Goal: Transaction & Acquisition: Purchase product/service

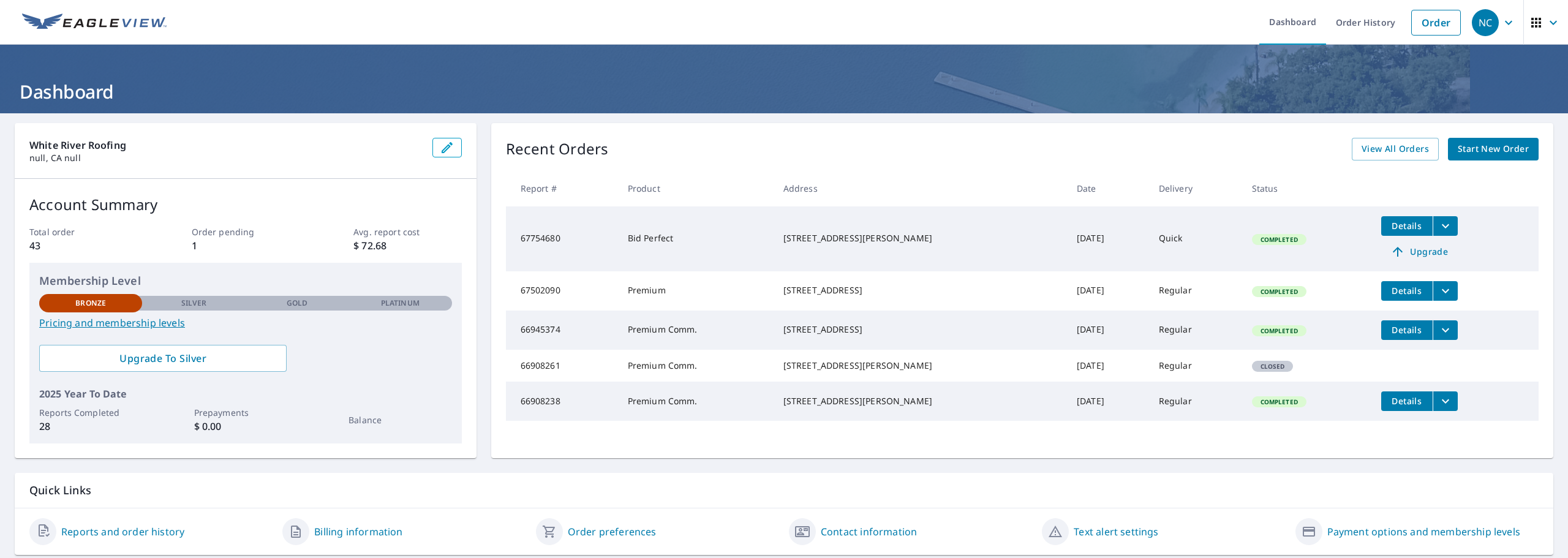
click at [1472, 156] on span "Start New Order" at bounding box center [1493, 149] width 71 height 15
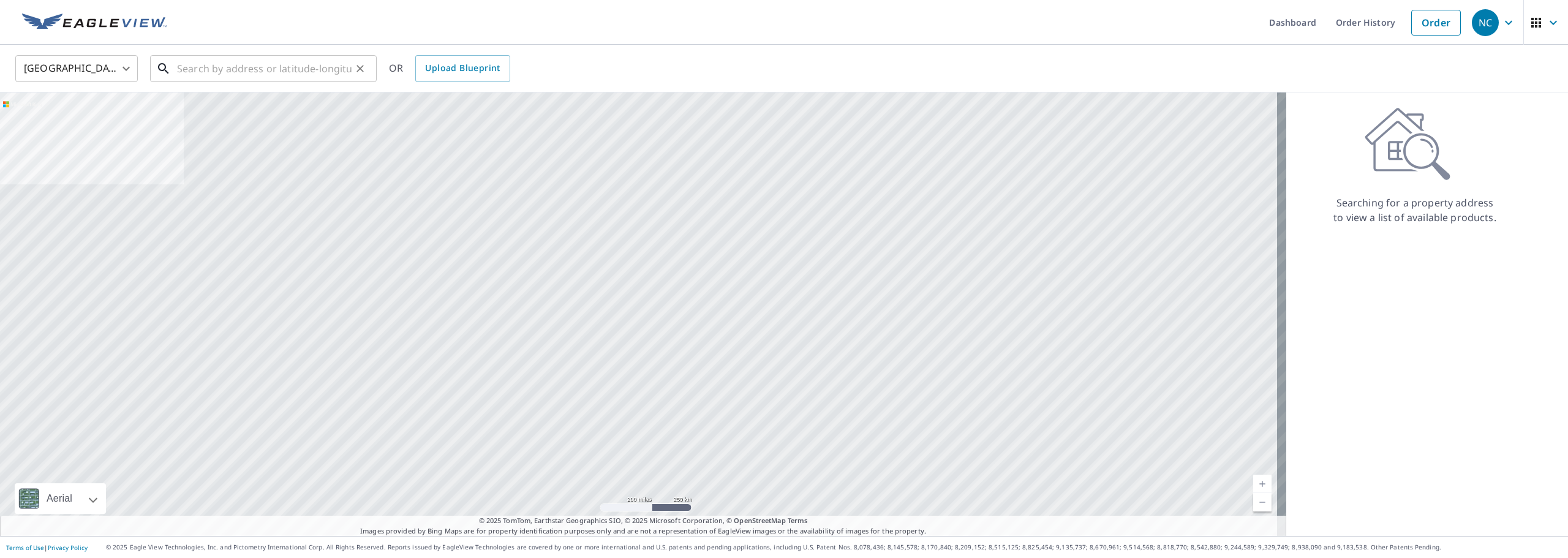
click at [219, 60] on input "text" at bounding box center [264, 68] width 174 height 34
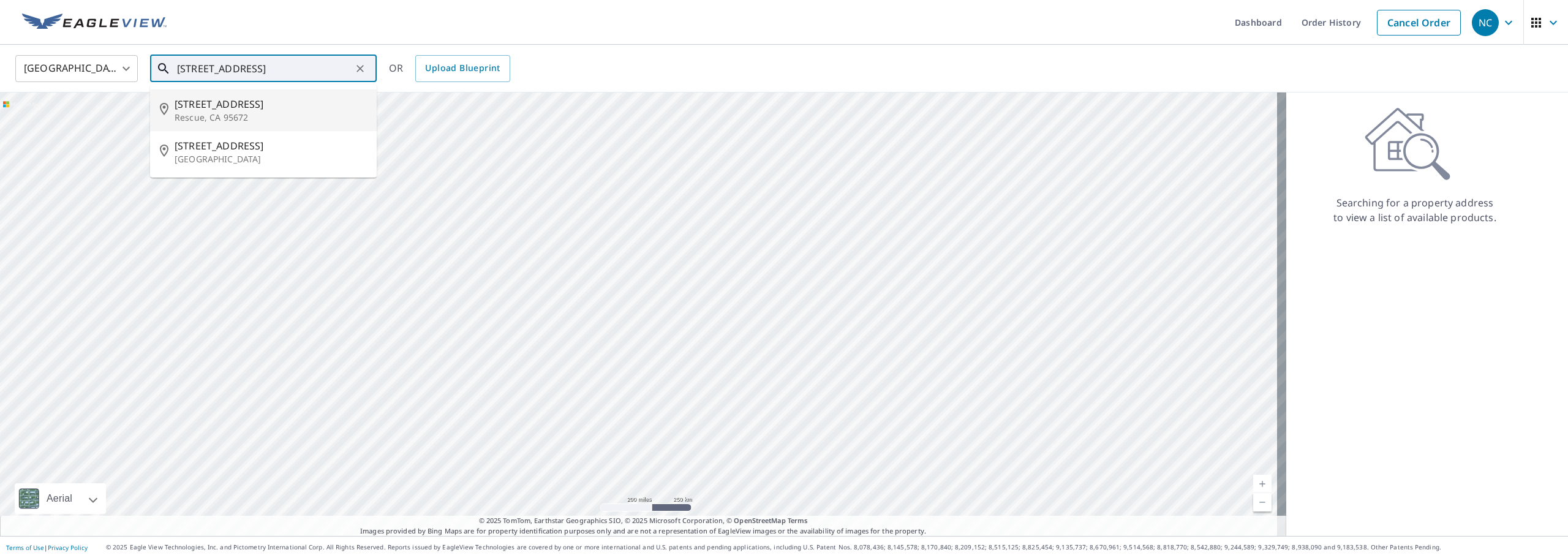
click at [212, 102] on span "[STREET_ADDRESS]" at bounding box center [270, 104] width 192 height 14
type input "[STREET_ADDRESS]"
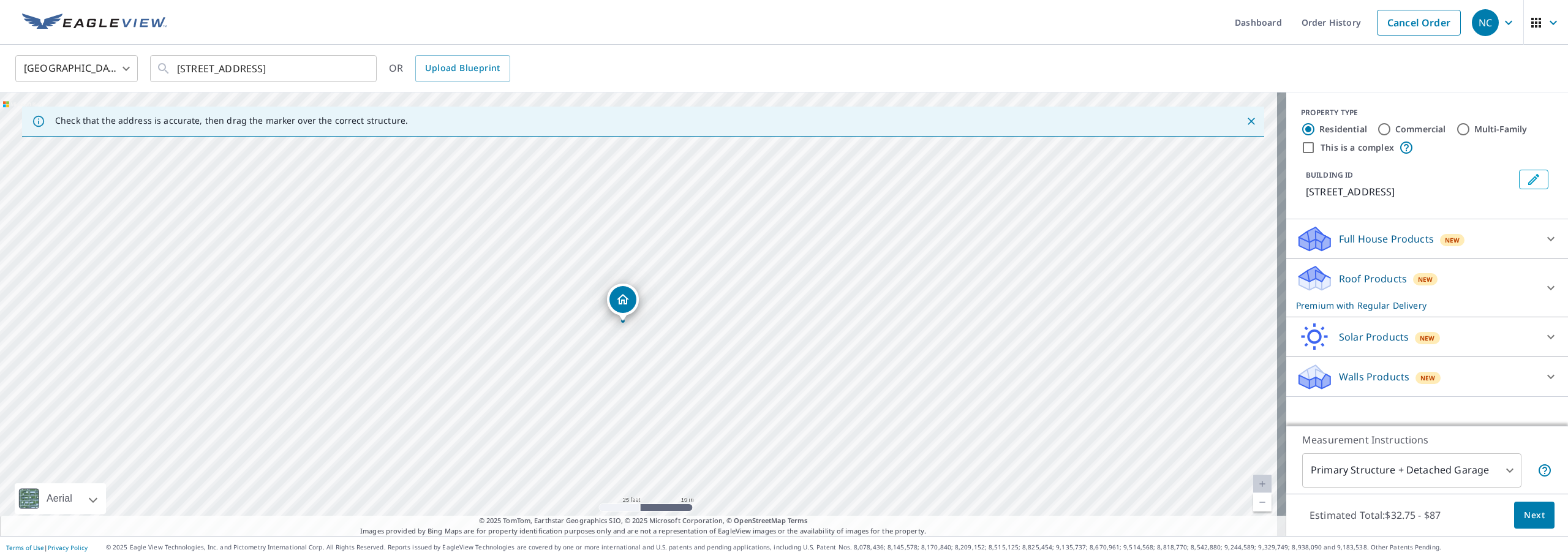
click at [1498, 471] on body "NC [GEOGRAPHIC_DATA] Dashboard Order History Cancel Order NC [GEOGRAPHIC_DATA] …" at bounding box center [784, 279] width 1568 height 558
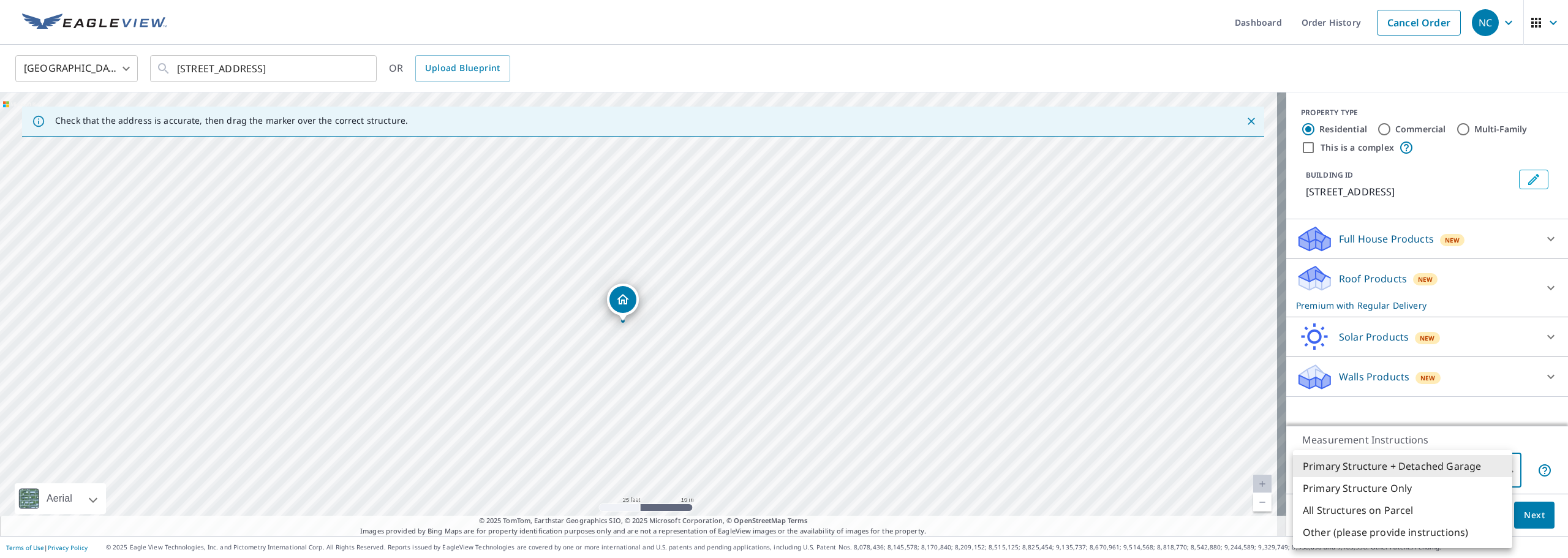
click at [1377, 466] on li "Primary Structure + Detached Garage" at bounding box center [1402, 466] width 220 height 22
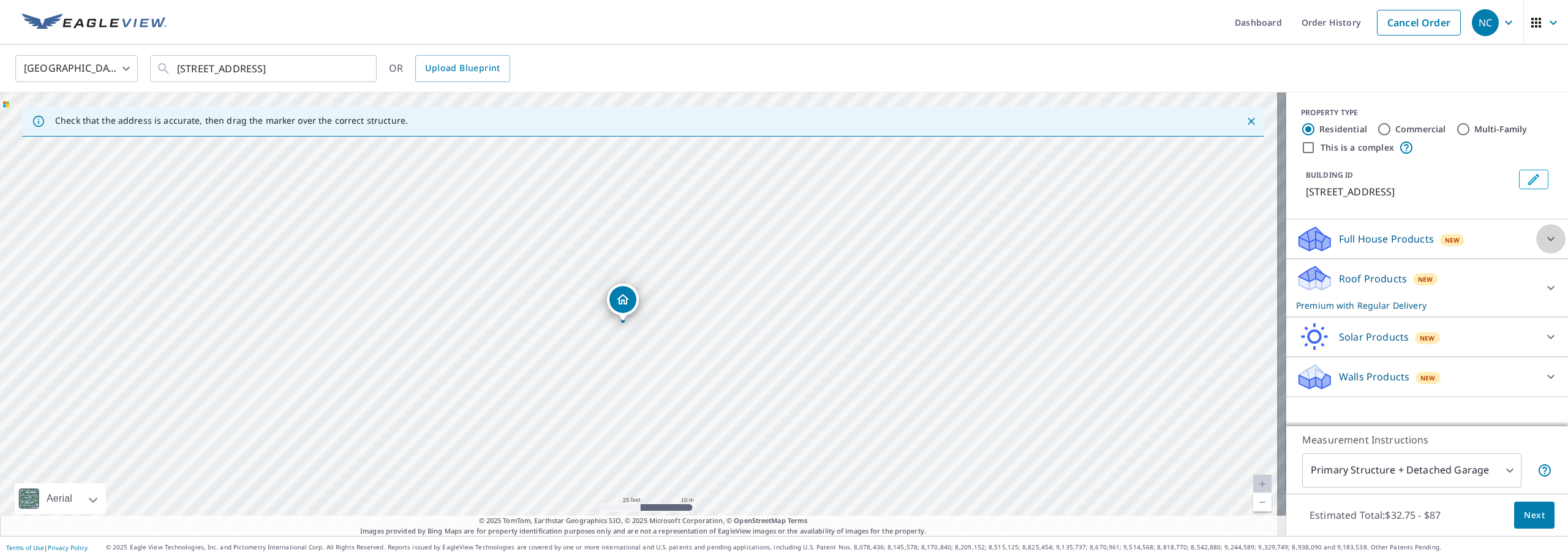
click at [1547, 241] on icon at bounding box center [1551, 239] width 14 height 14
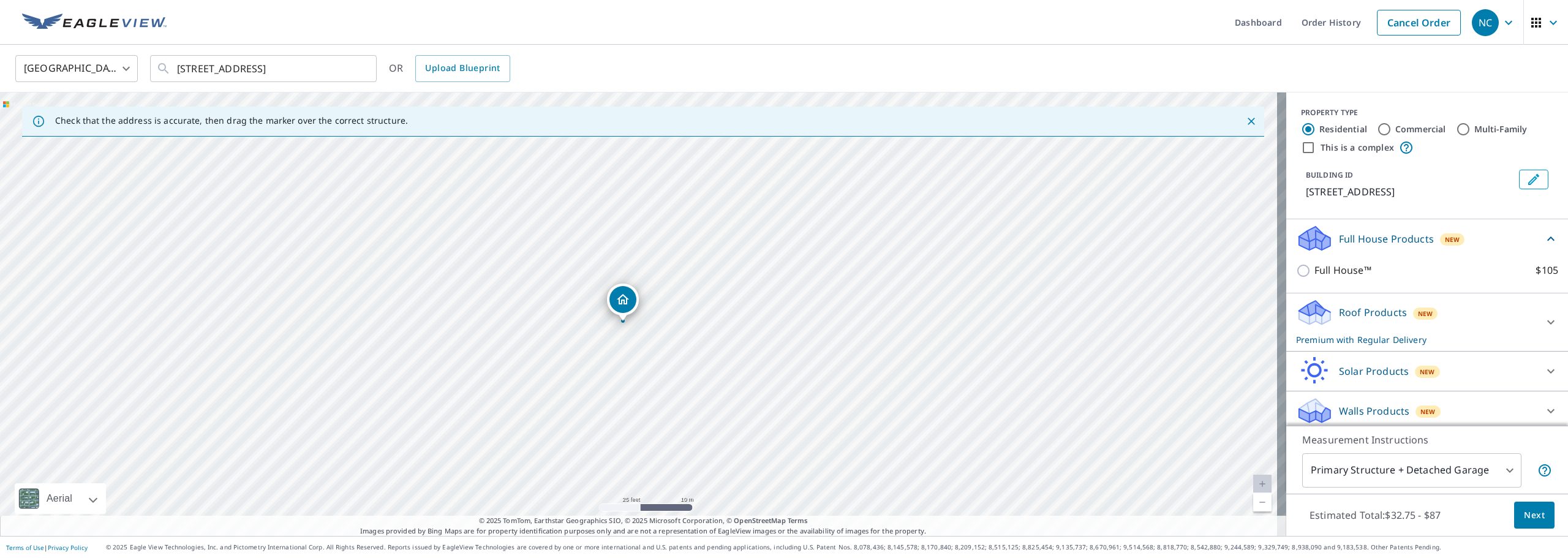
click at [1544, 238] on icon at bounding box center [1551, 239] width 14 height 14
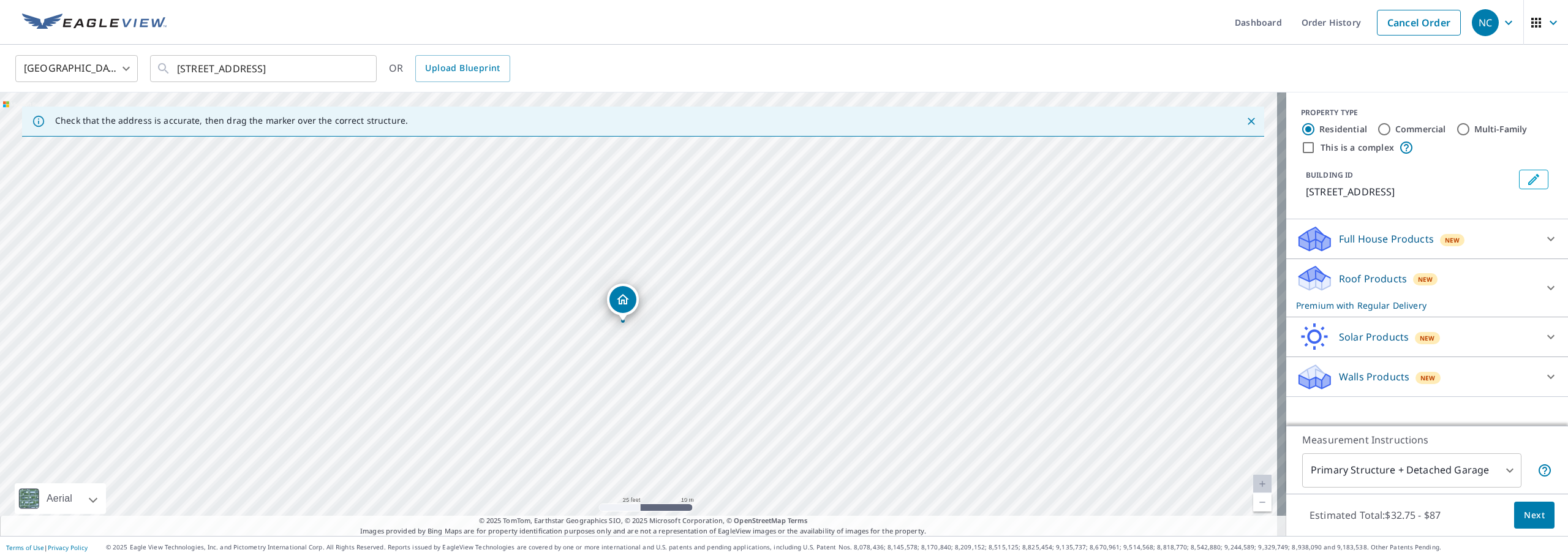
click at [1544, 282] on icon at bounding box center [1551, 288] width 14 height 14
click at [1499, 471] on body "NC [GEOGRAPHIC_DATA] Dashboard Order History Cancel Order NC [GEOGRAPHIC_DATA] …" at bounding box center [784, 279] width 1568 height 558
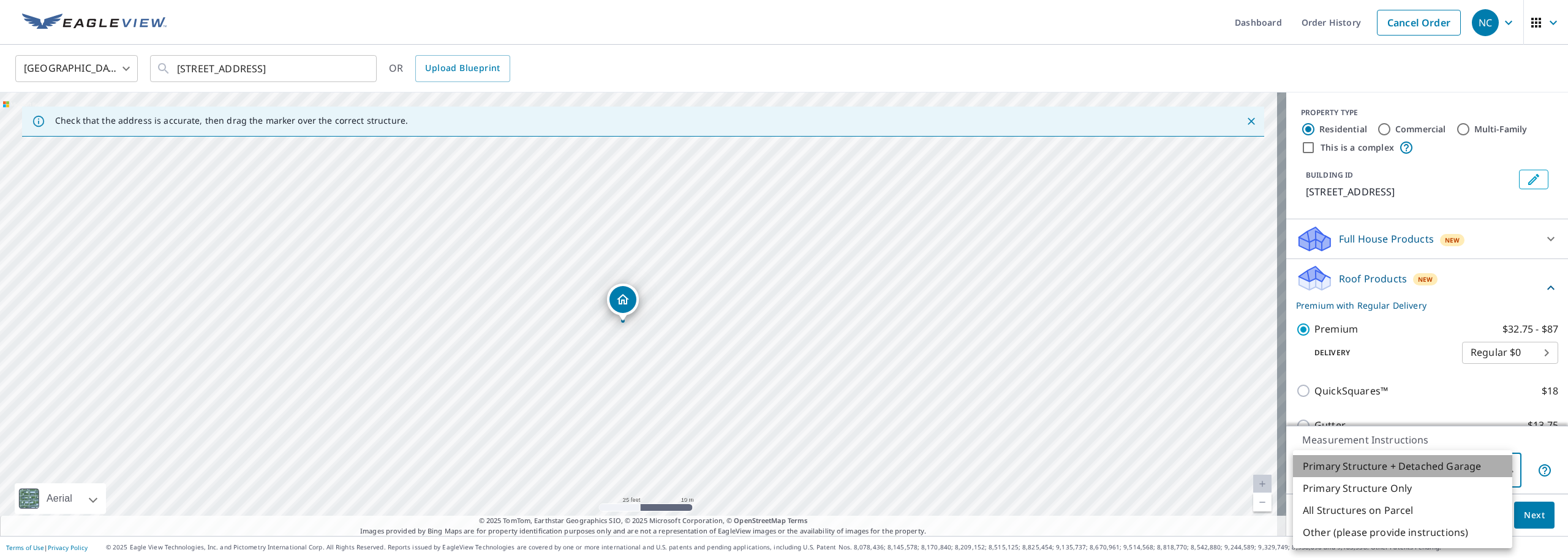
click at [1436, 464] on li "Primary Structure + Detached Garage" at bounding box center [1402, 466] width 220 height 22
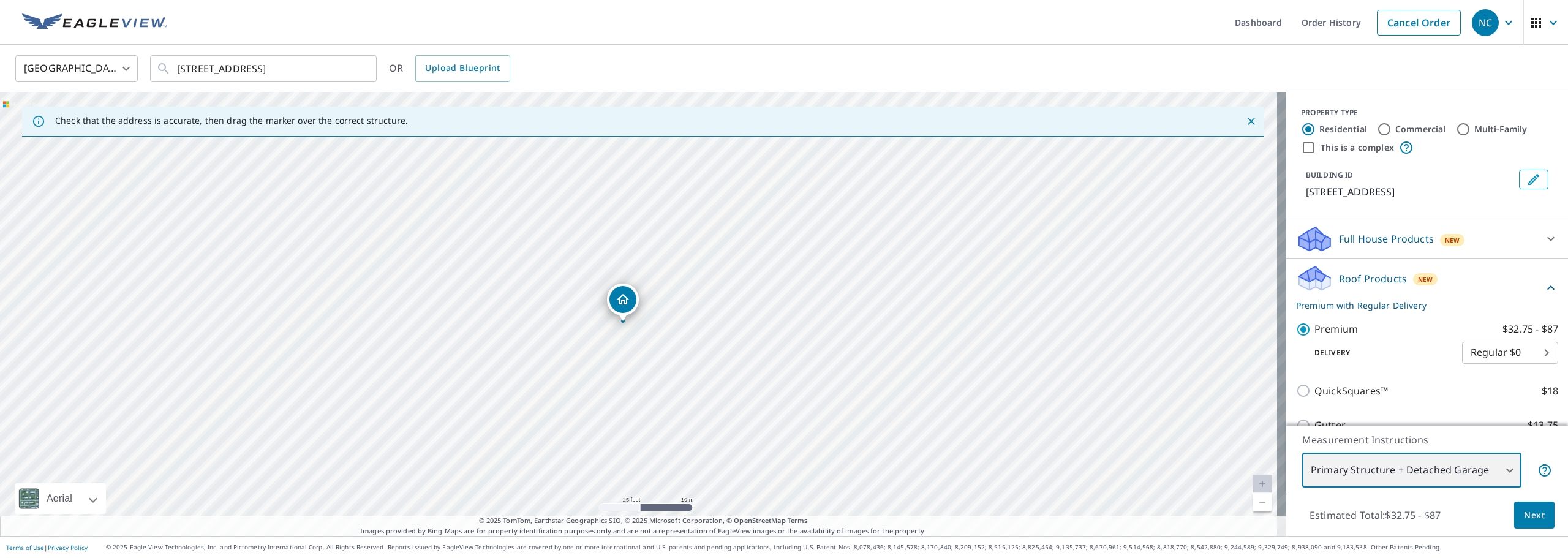
scroll to position [137, 0]
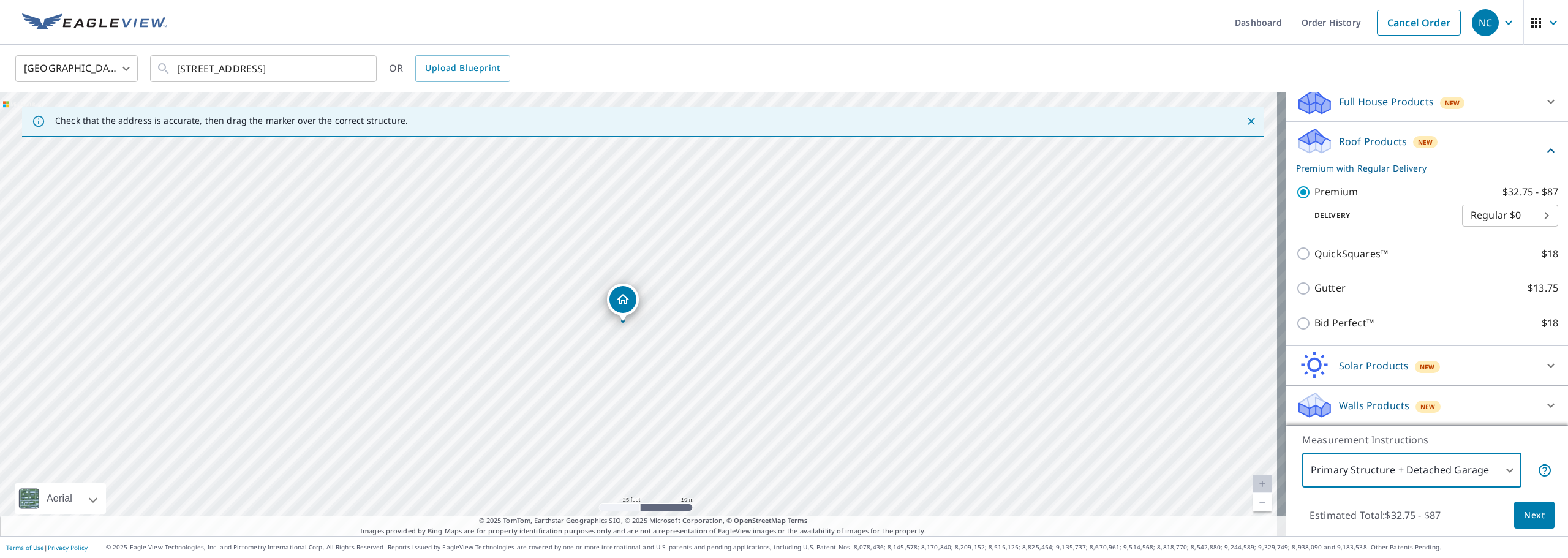
click at [1547, 365] on icon at bounding box center [1550, 365] width 7 height 5
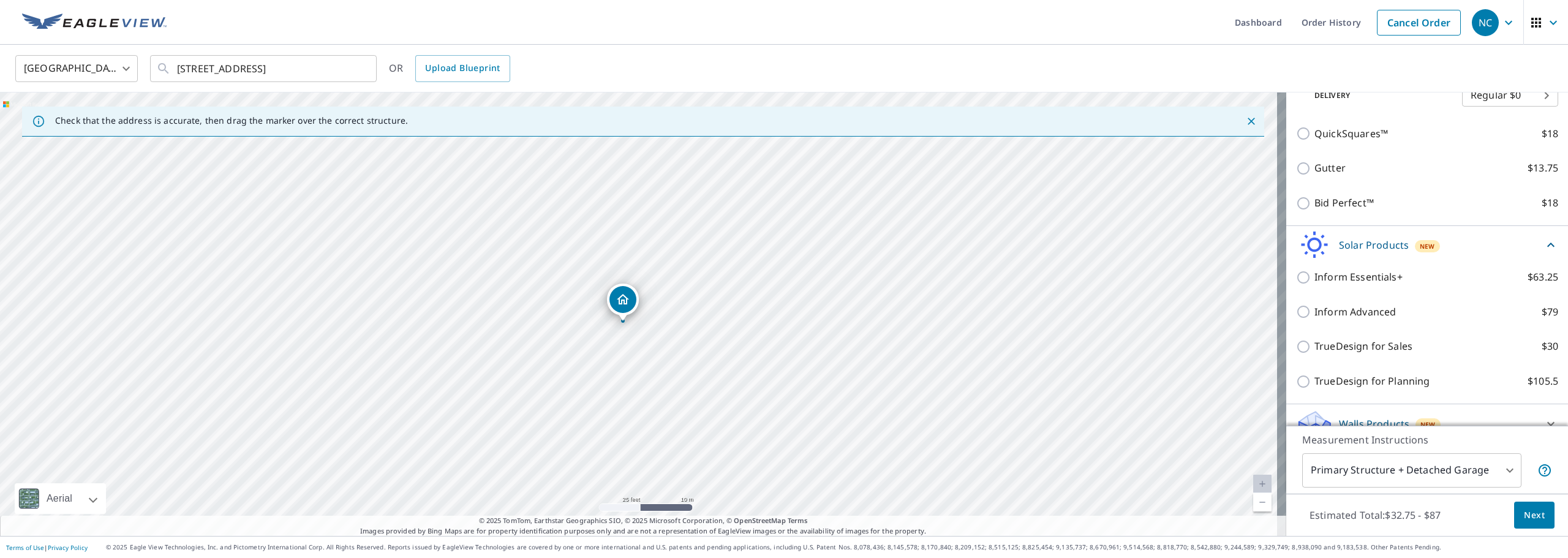
scroll to position [275, 0]
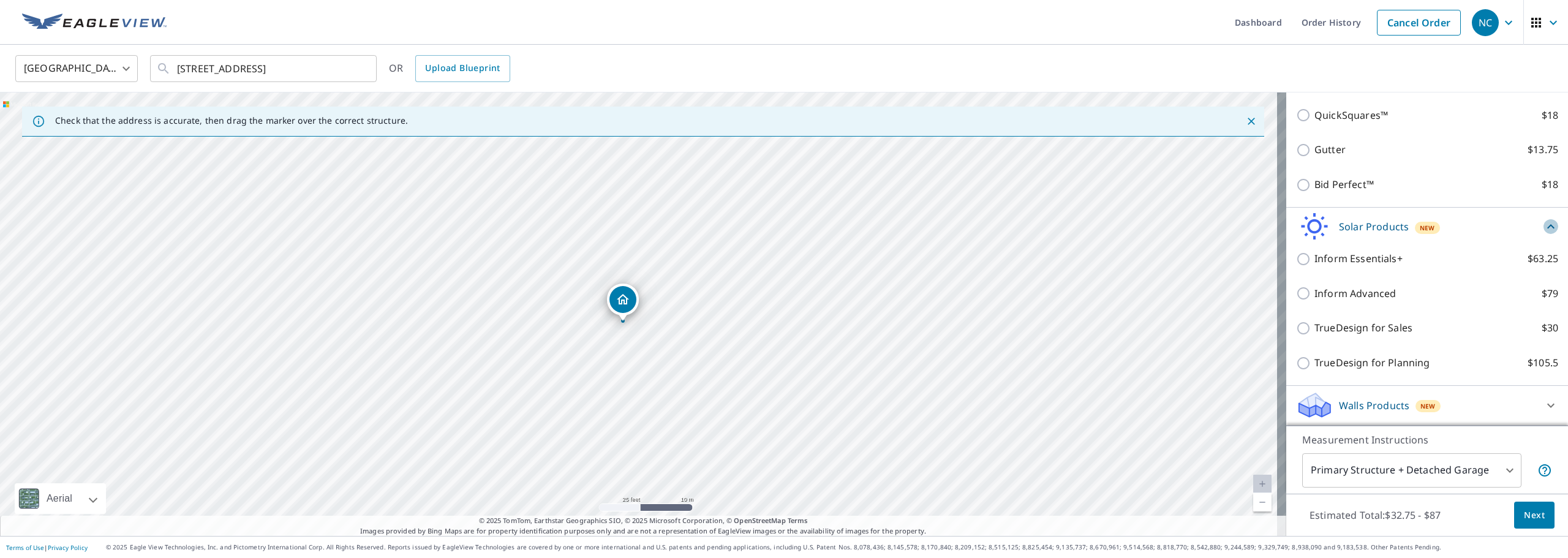
click at [1544, 228] on icon at bounding box center [1551, 227] width 14 height 14
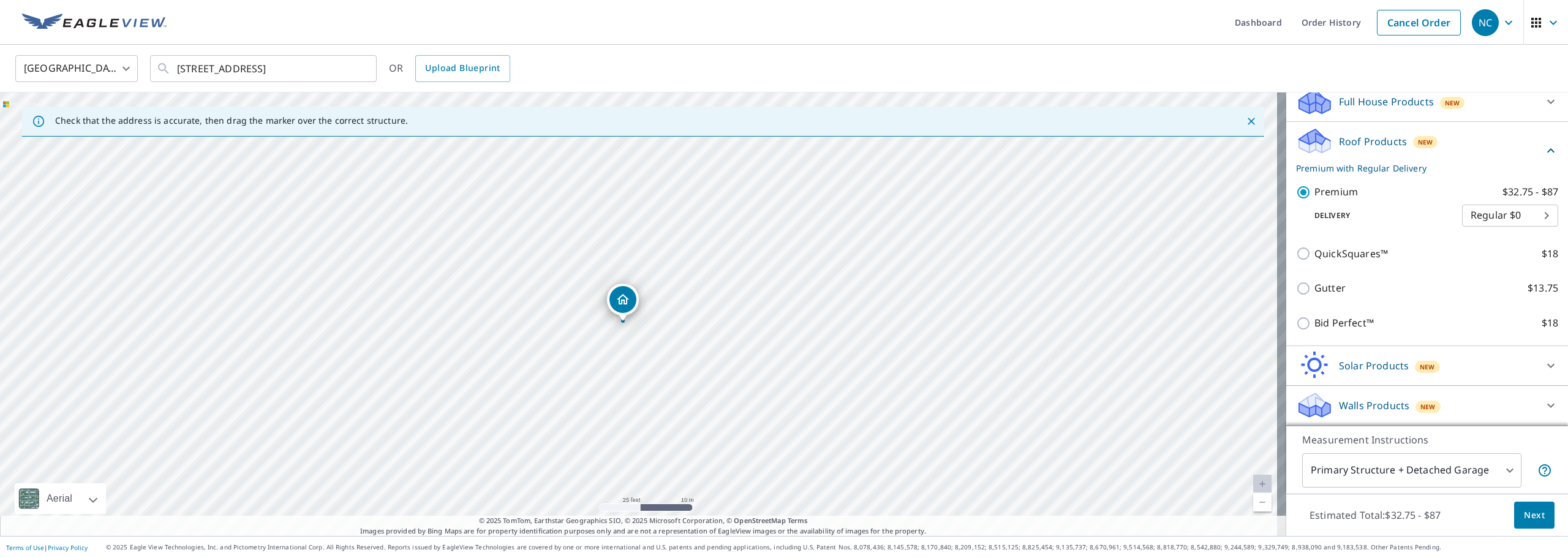
scroll to position [0, 0]
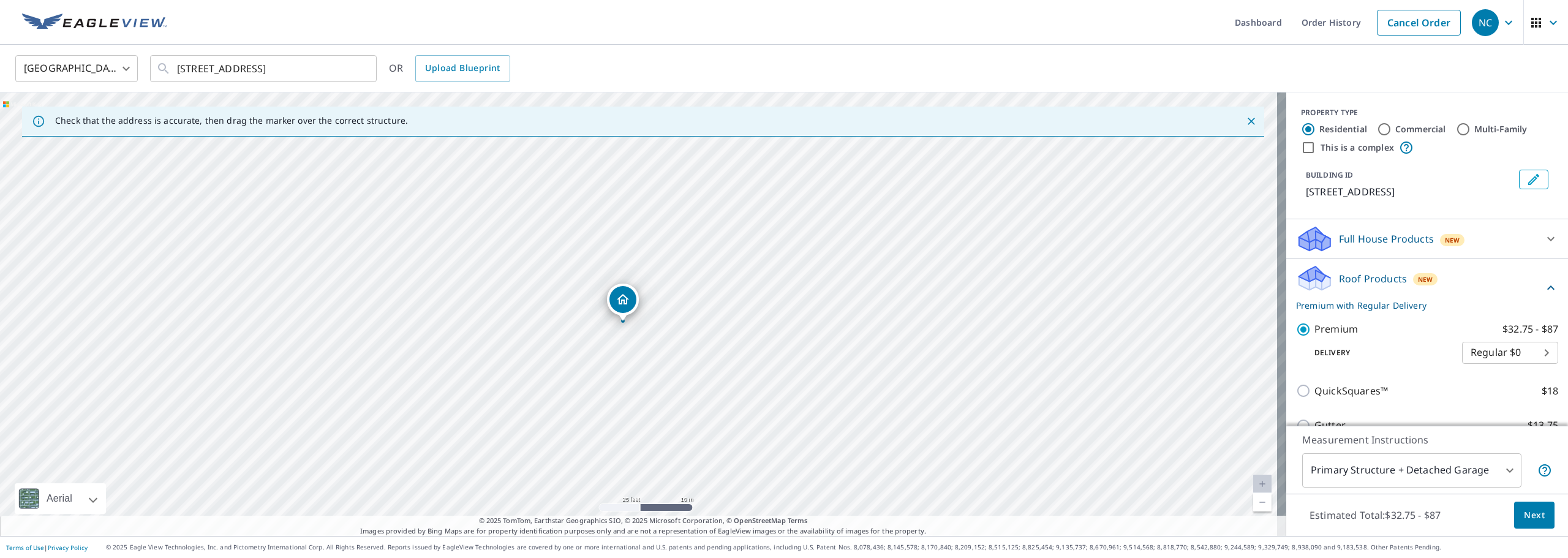
click at [1544, 290] on icon at bounding box center [1551, 288] width 14 height 14
click at [1529, 515] on span "Next" at bounding box center [1535, 515] width 21 height 15
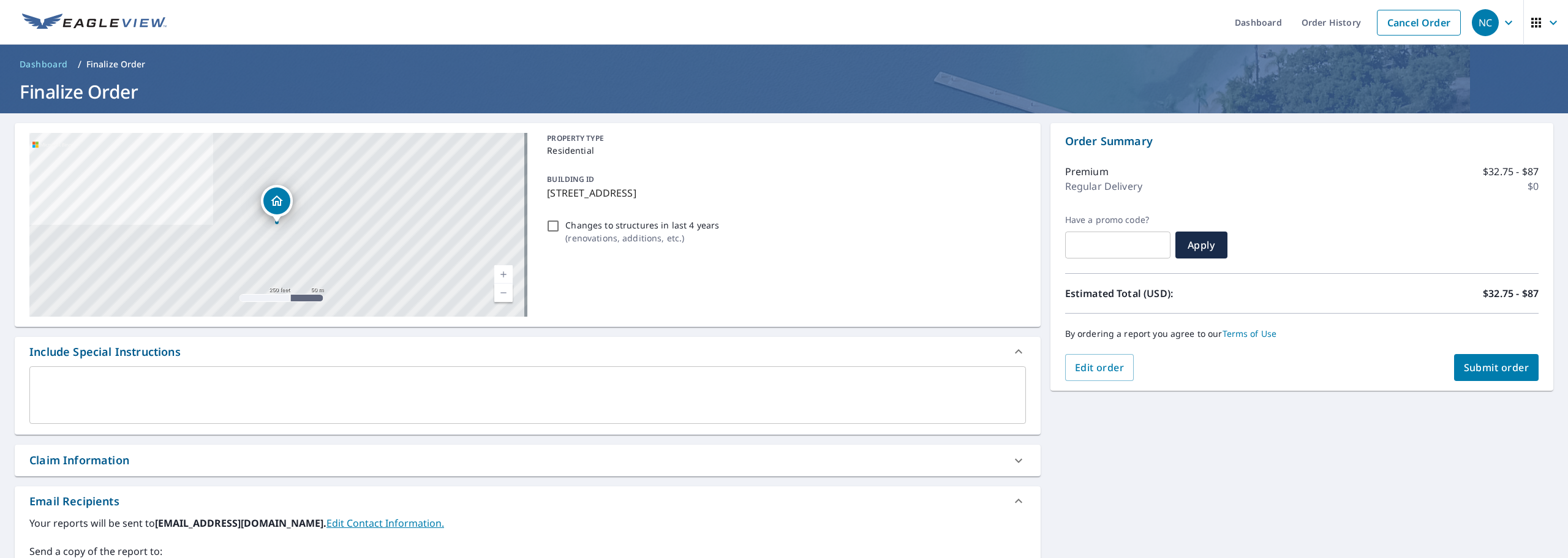
click at [1497, 369] on span "Submit order" at bounding box center [1497, 367] width 66 height 14
